Goal: Contribute content

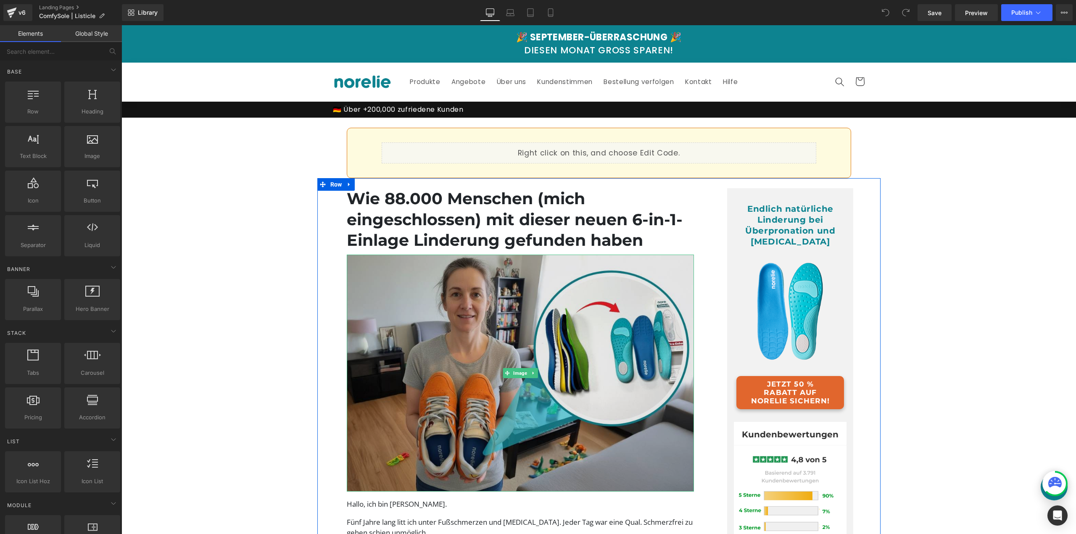
click at [565, 325] on img at bounding box center [521, 373] width 348 height 237
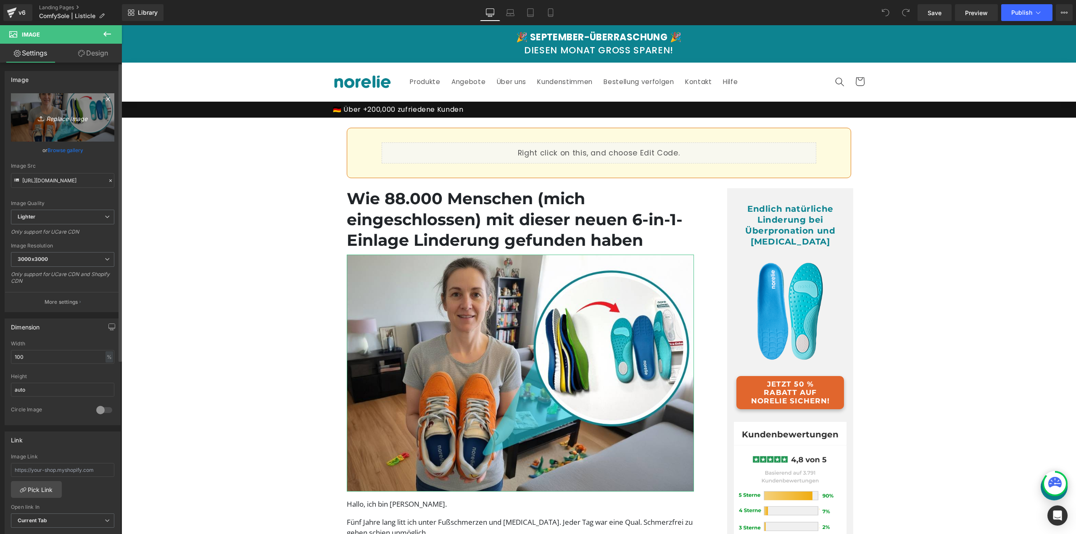
click at [59, 120] on icon "Replace Image" at bounding box center [62, 117] width 67 height 11
type input "C:\fakepath\ComfySole Adv (10).jpg"
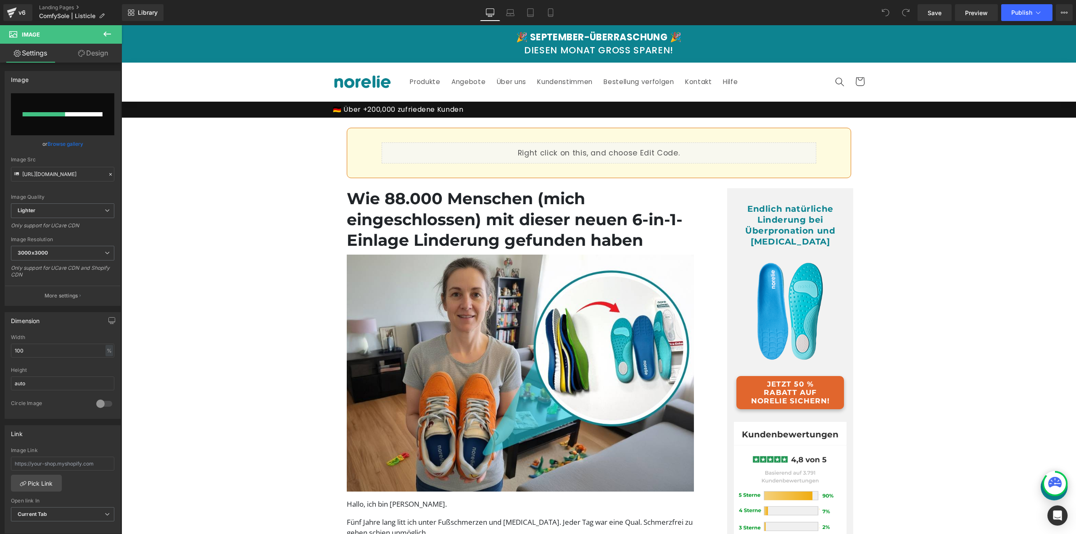
type input "[URL][DOMAIN_NAME]"
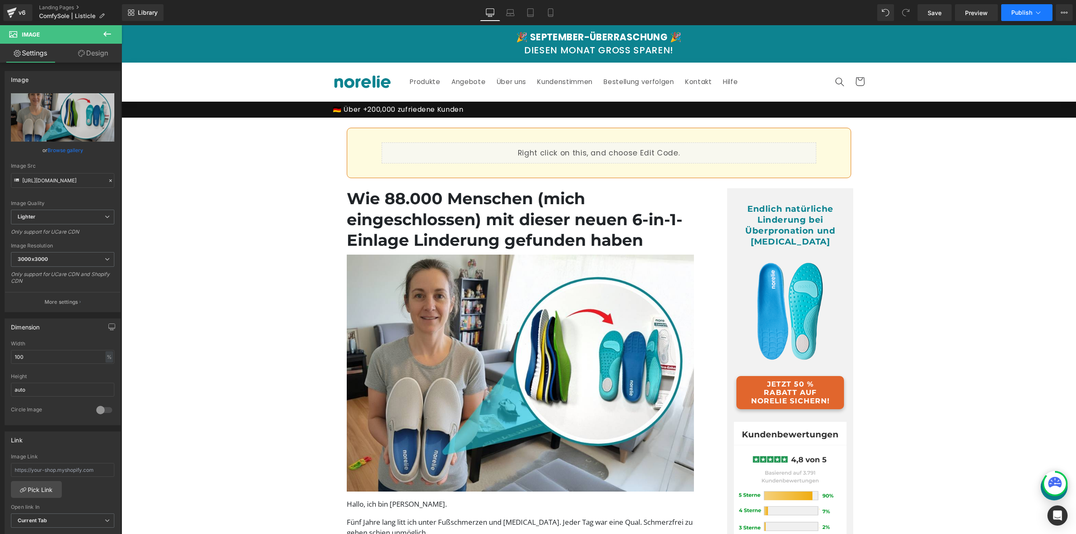
click at [1015, 11] on span "Publish" at bounding box center [1021, 12] width 21 height 7
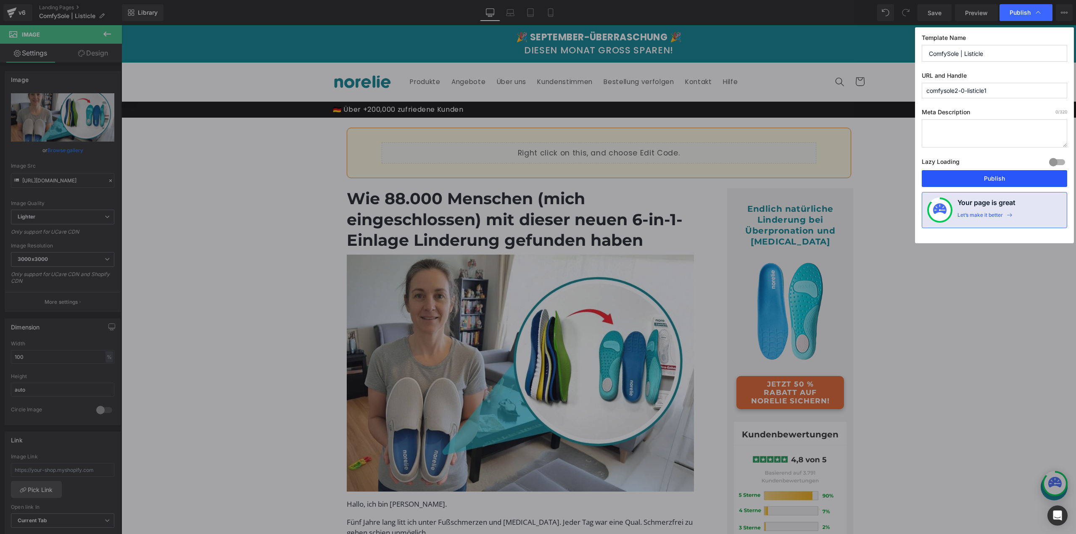
click at [967, 184] on button "Publish" at bounding box center [994, 178] width 145 height 17
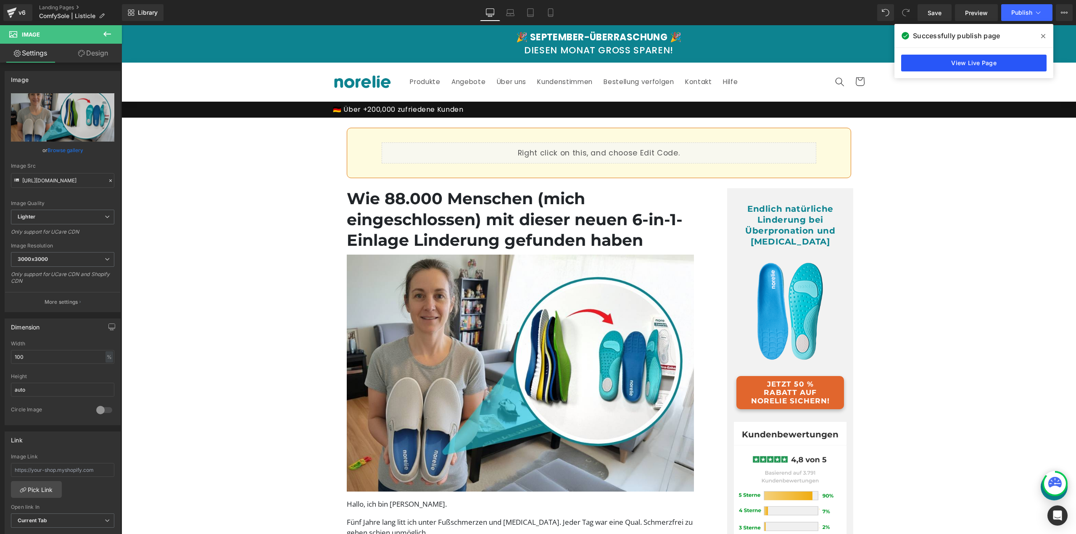
click at [990, 64] on link "View Live Page" at bounding box center [973, 63] width 145 height 17
